Goal: Find specific page/section: Find specific page/section

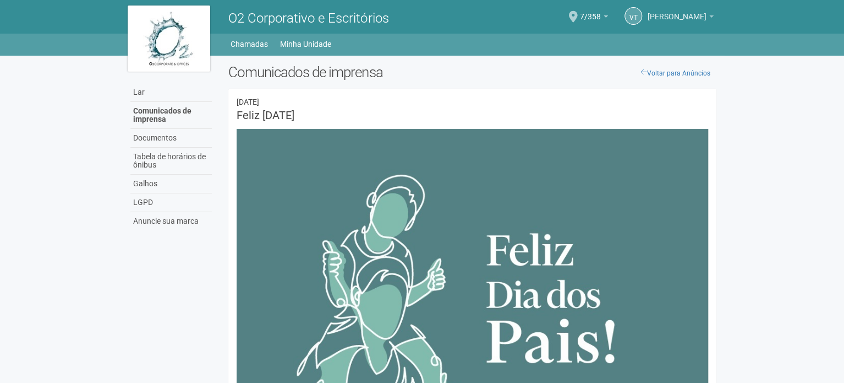
click at [648, 14] on font "[PERSON_NAME]" at bounding box center [677, 16] width 59 height 9
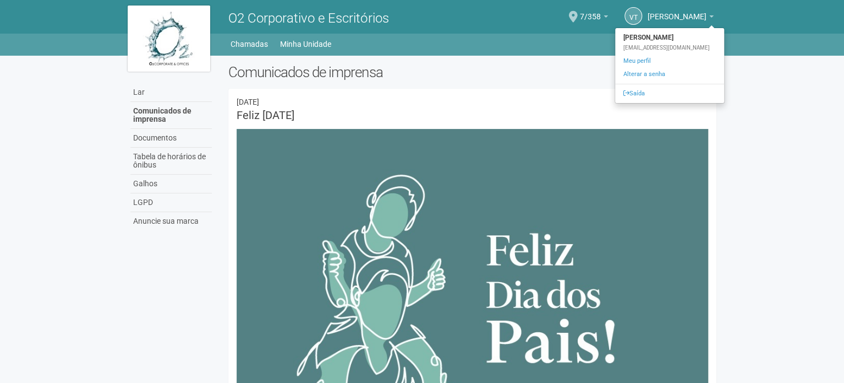
click at [296, 101] on div "[DATE]" at bounding box center [473, 102] width 472 height 10
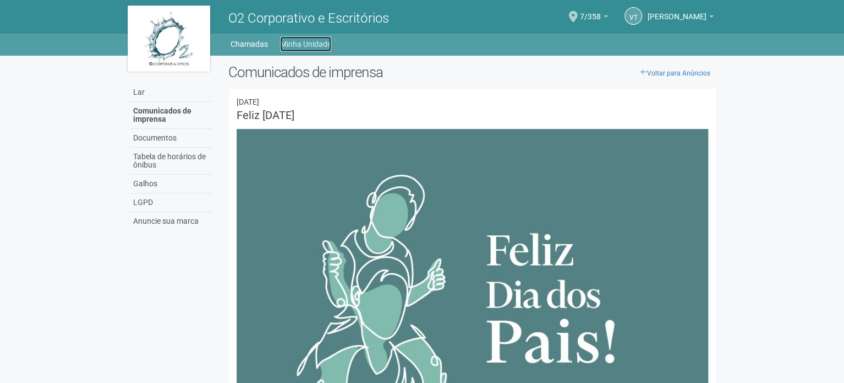
click at [316, 44] on font "Minha Unidade" at bounding box center [305, 44] width 51 height 9
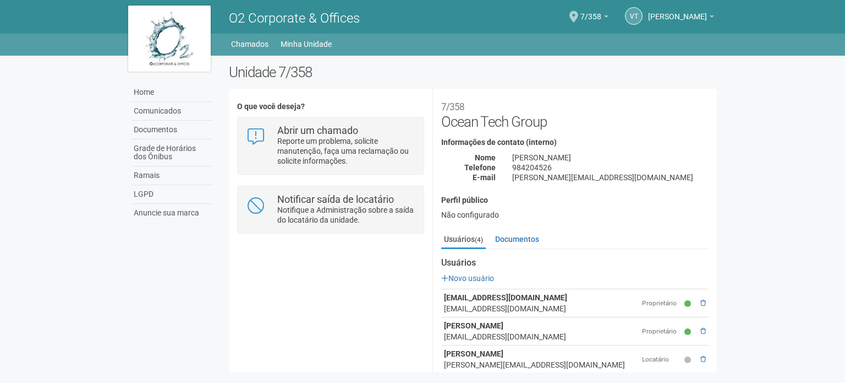
drag, startPoint x: 722, startPoint y: 196, endPoint x: 726, endPoint y: 236, distance: 39.8
click at [726, 236] on body "Aguarde... O2 Corporate & Offices VT [PERSON_NAME] [PERSON_NAME] [EMAIL_ADDRESS…" at bounding box center [422, 191] width 845 height 383
drag, startPoint x: 715, startPoint y: 155, endPoint x: 718, endPoint y: 217, distance: 62.3
click at [718, 217] on div "**********" at bounding box center [473, 221] width 505 height 314
click at [823, 187] on body "Aguarde... O2 Corporate & Offices VT [PERSON_NAME] [PERSON_NAME] [EMAIL_ADDRESS…" at bounding box center [422, 191] width 845 height 383
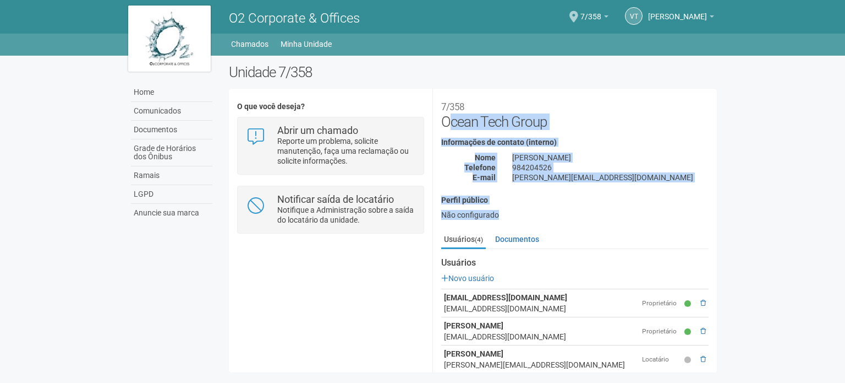
drag, startPoint x: 845, startPoint y: 112, endPoint x: 845, endPoint y: 205, distance: 93.6
click at [845, 205] on body "Aguarde... O2 Corporate & Offices VT [PERSON_NAME] [PERSON_NAME] [EMAIL_ADDRESS…" at bounding box center [422, 191] width 845 height 383
click at [837, 205] on body "Aguarde... O2 Corporate & Offices VT Vania Tostes Soares Dias Vania Tostes Soar…" at bounding box center [422, 191] width 845 height 383
